Goal: Task Accomplishment & Management: Use online tool/utility

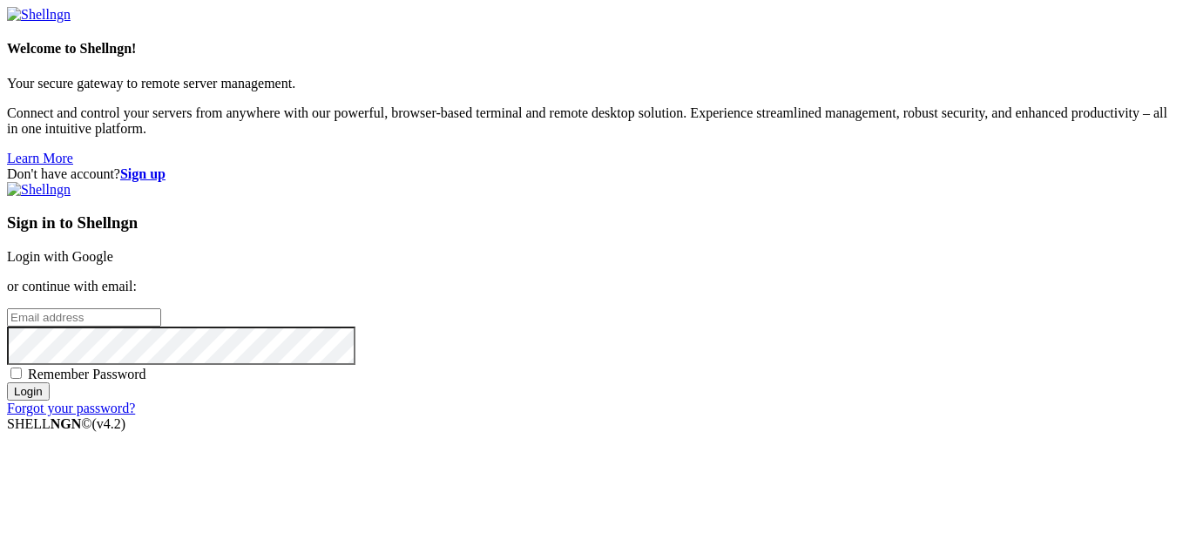
click at [113, 249] on link "Login with Google" at bounding box center [60, 256] width 106 height 15
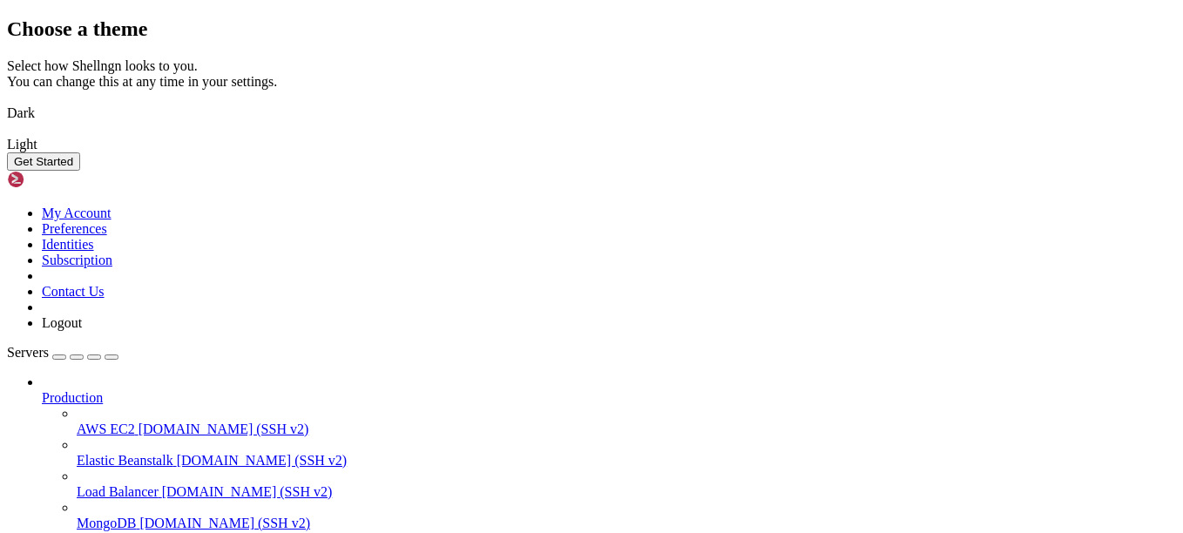
click at [7, 102] on img at bounding box center [7, 102] width 0 height 0
click at [80, 171] on button "Get Started" at bounding box center [43, 161] width 73 height 18
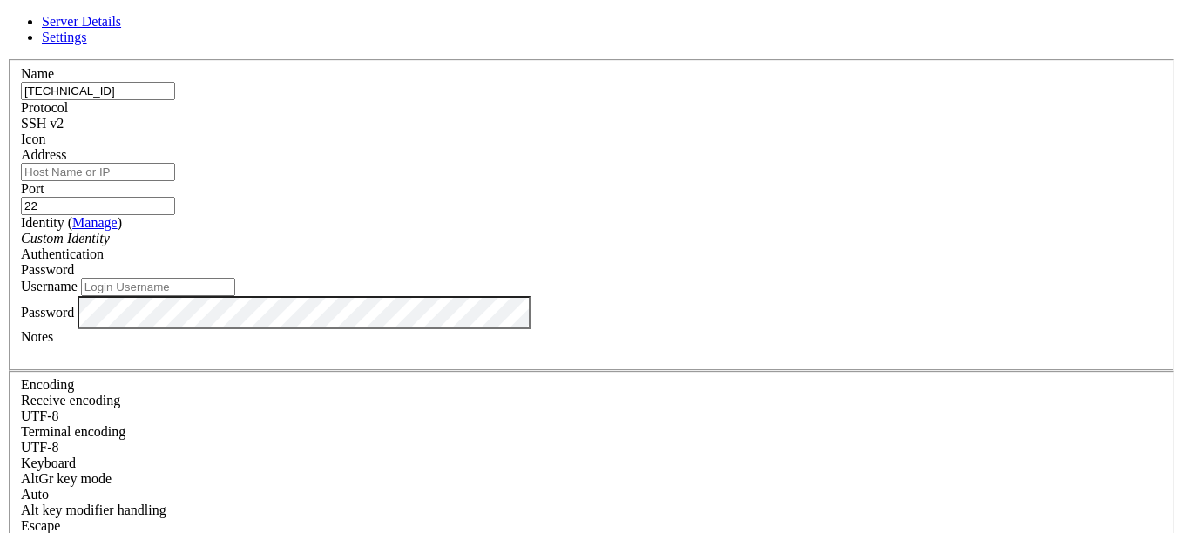
type input "[TECHNICAL_ID]"
click at [175, 176] on input "Address" at bounding box center [98, 172] width 154 height 18
click at [175, 100] on input "[TECHNICAL_ID]" at bounding box center [98, 91] width 154 height 18
drag, startPoint x: 543, startPoint y: 114, endPoint x: 543, endPoint y: 178, distance: 63.6
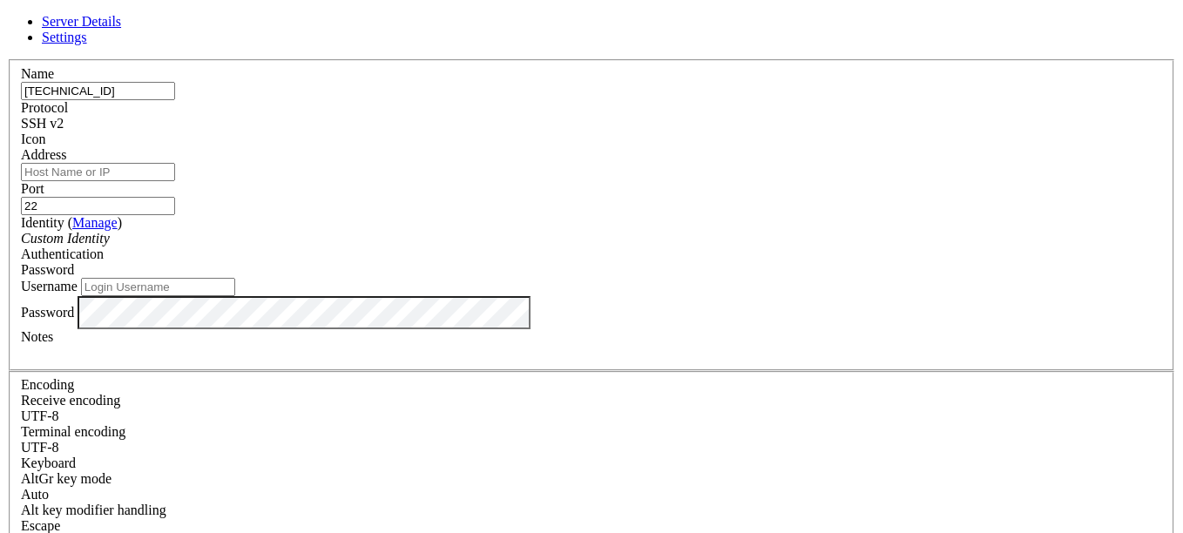
click at [543, 178] on fieldset "Name [TECHNICAL_ID] Protocol SSH v2 Icon Address Port 22 ( Manage )" at bounding box center [591, 215] width 1165 height 312
type input "[TECHNICAL_ID]"
click at [175, 100] on input "text" at bounding box center [98, 91] width 154 height 18
type input "ss"
click at [495, 246] on div "Custom Identity" at bounding box center [591, 239] width 1141 height 16
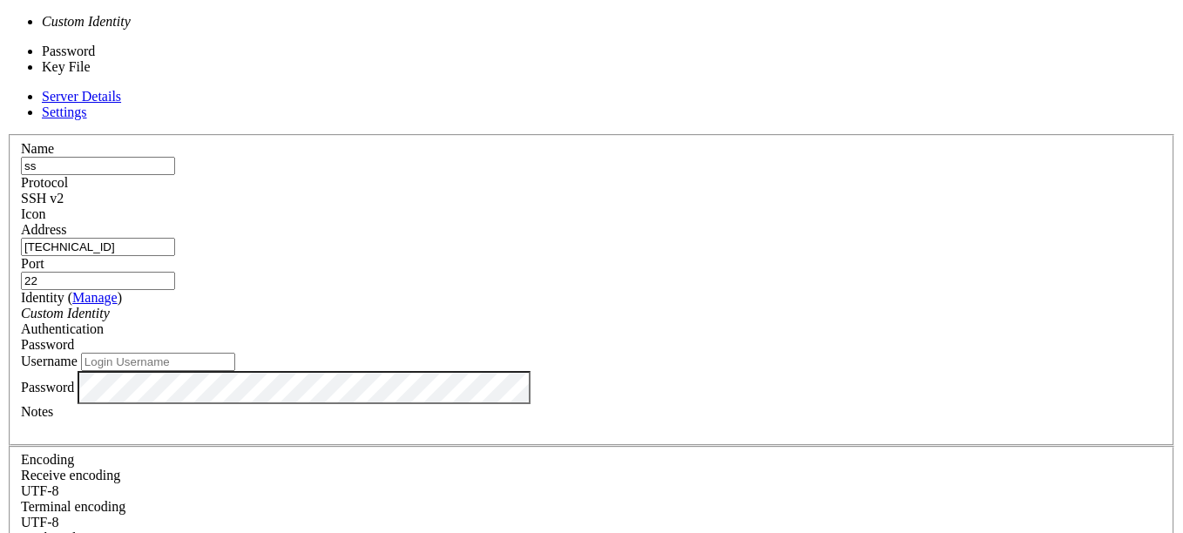
click at [670, 337] on div "Password" at bounding box center [591, 345] width 1141 height 16
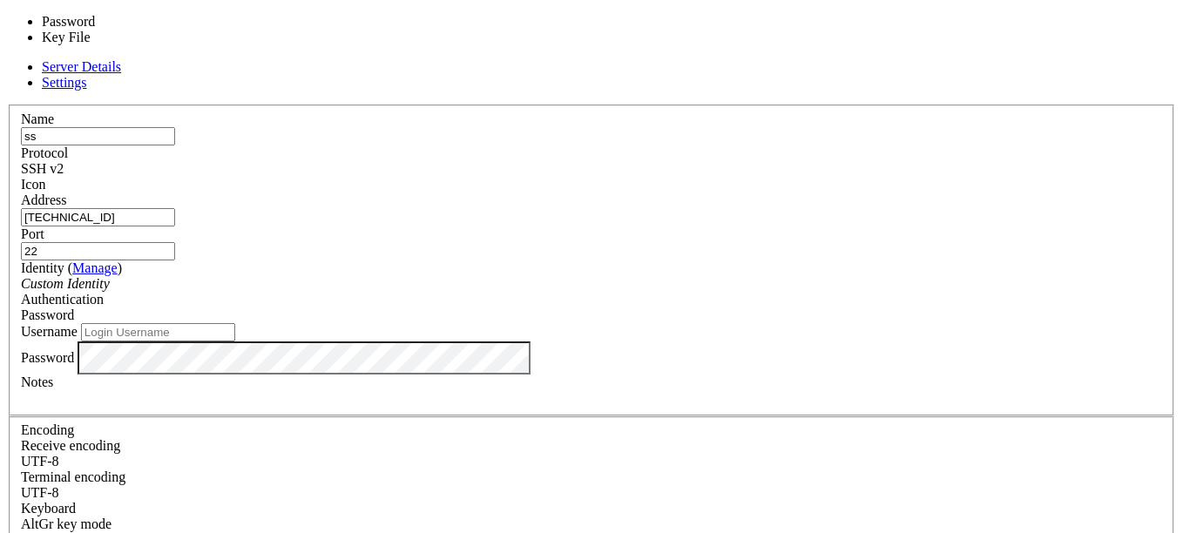
click at [681, 307] on div "Password" at bounding box center [591, 315] width 1141 height 16
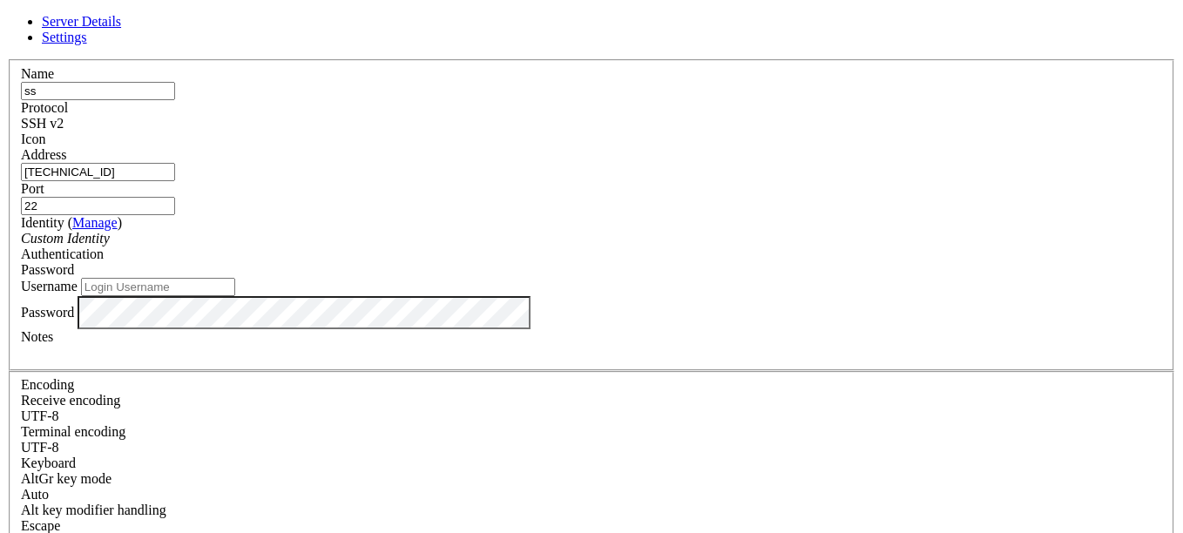
click at [235, 296] on input "Username" at bounding box center [158, 287] width 154 height 18
type input "slackcellar"
click at [74, 319] on label "Password" at bounding box center [47, 311] width 53 height 15
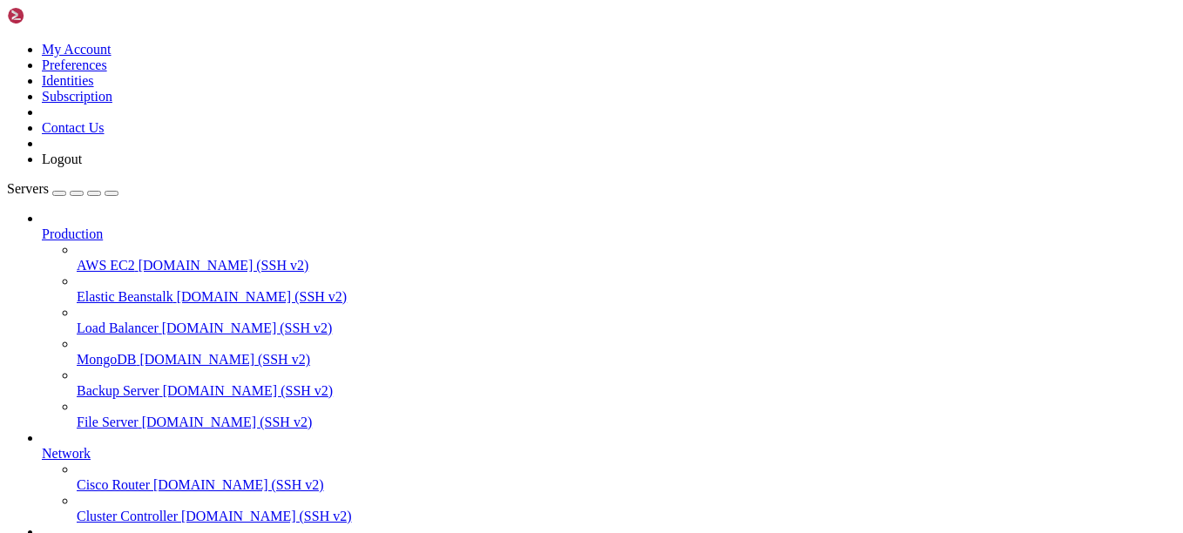
scroll to position [170, 0]
drag, startPoint x: 280, startPoint y: 1371, endPoint x: 221, endPoint y: 1282, distance: 106.8
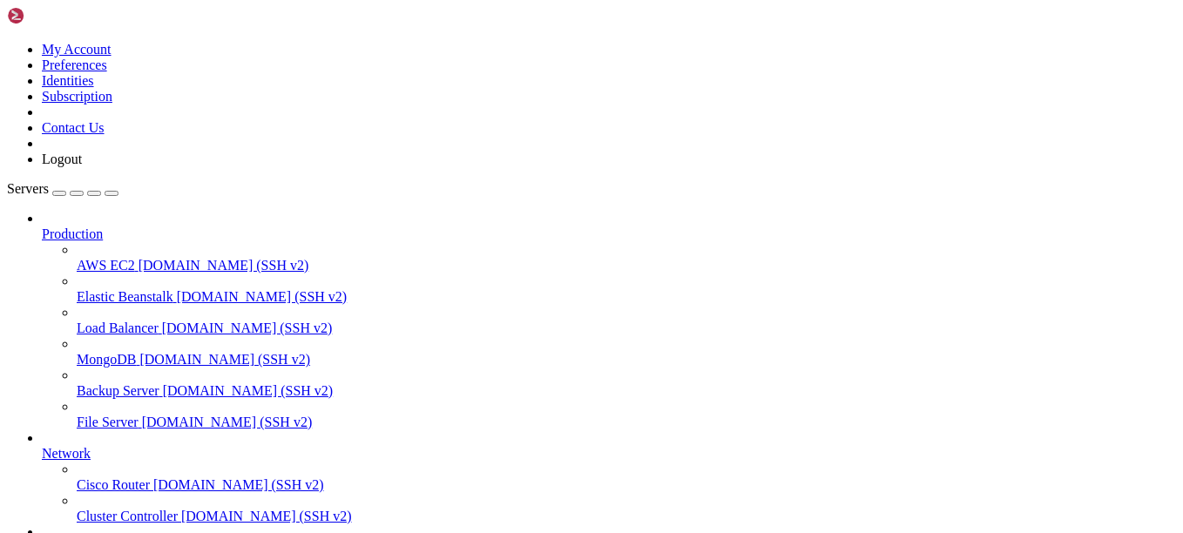
drag, startPoint x: 502, startPoint y: 1350, endPoint x: 285, endPoint y: 1347, distance: 217.7
